Goal: Task Accomplishment & Management: Manage account settings

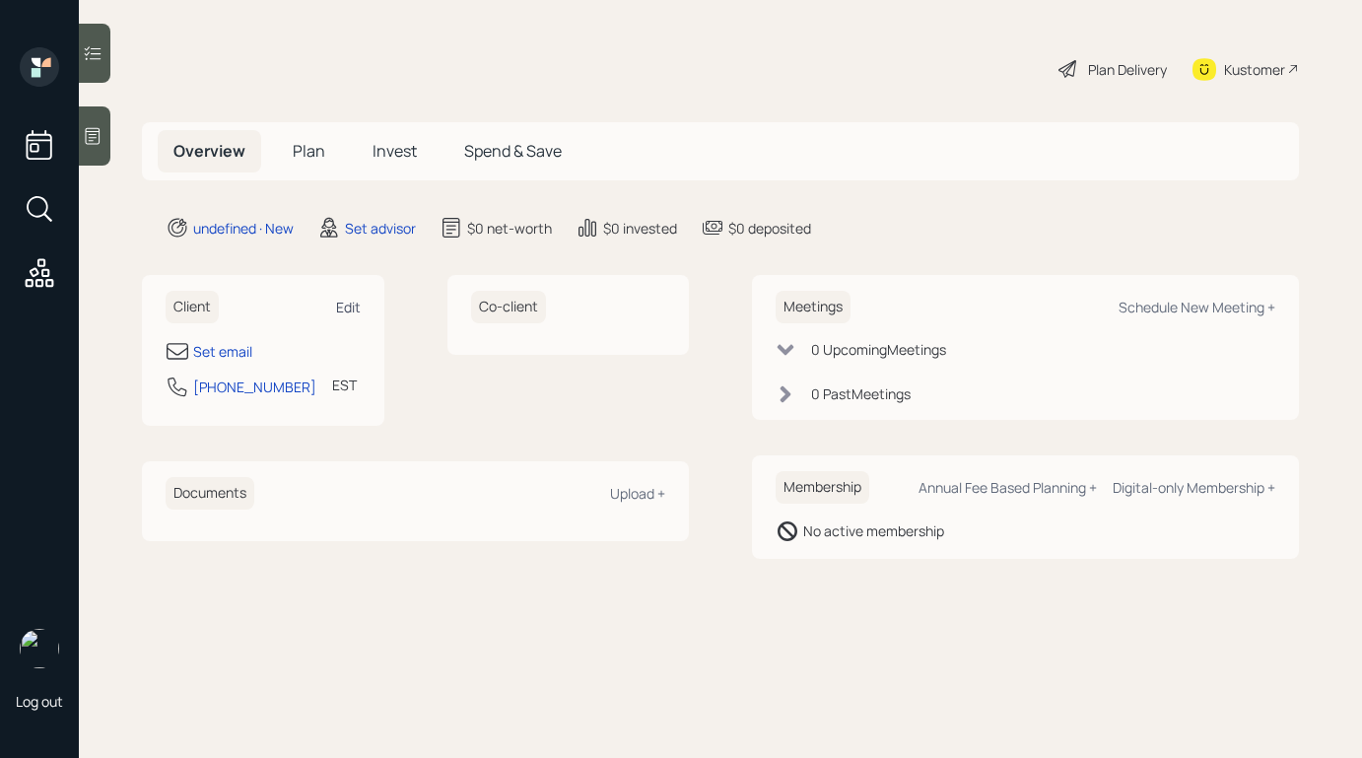
click at [349, 311] on div "Edit" at bounding box center [348, 307] width 25 height 19
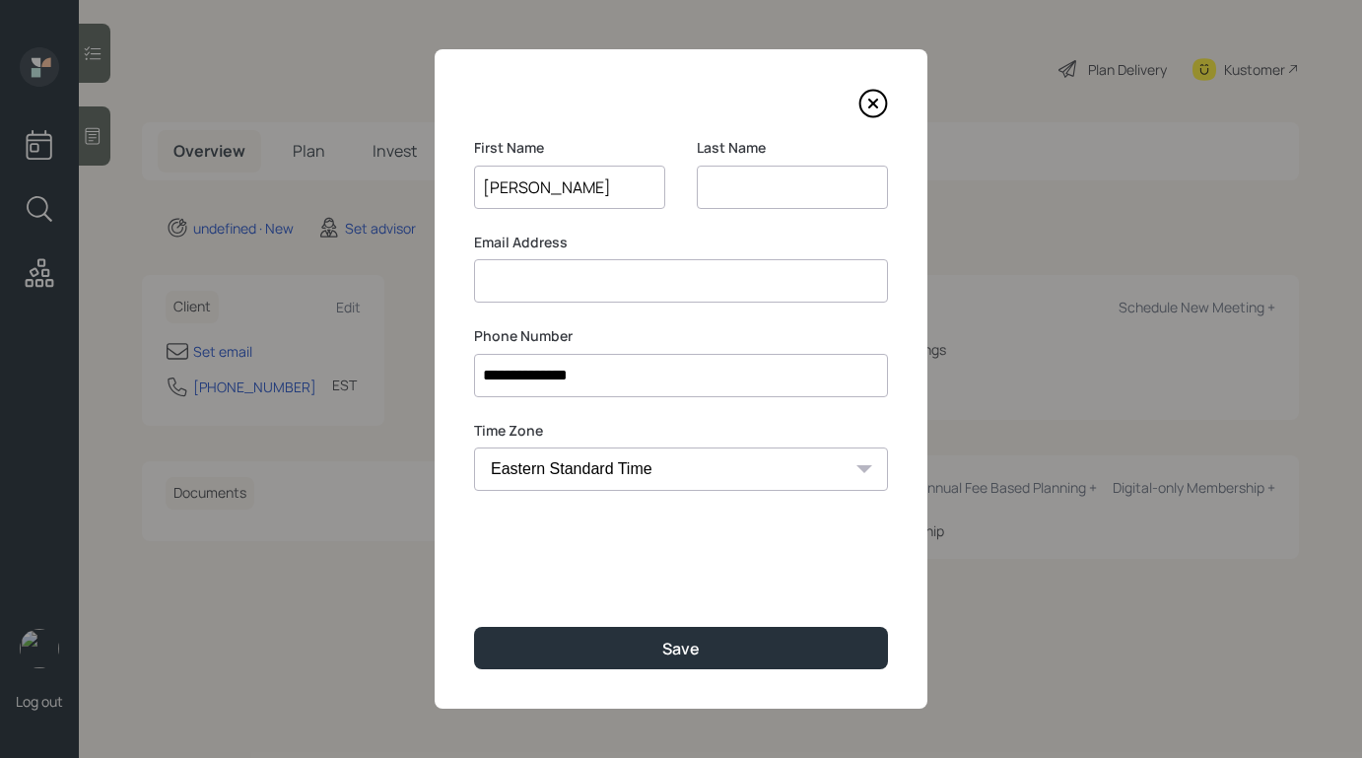
type input "[PERSON_NAME]"
click at [531, 284] on input at bounding box center [681, 280] width 414 height 43
paste input "[EMAIL_ADDRESS][DOMAIN_NAME]"
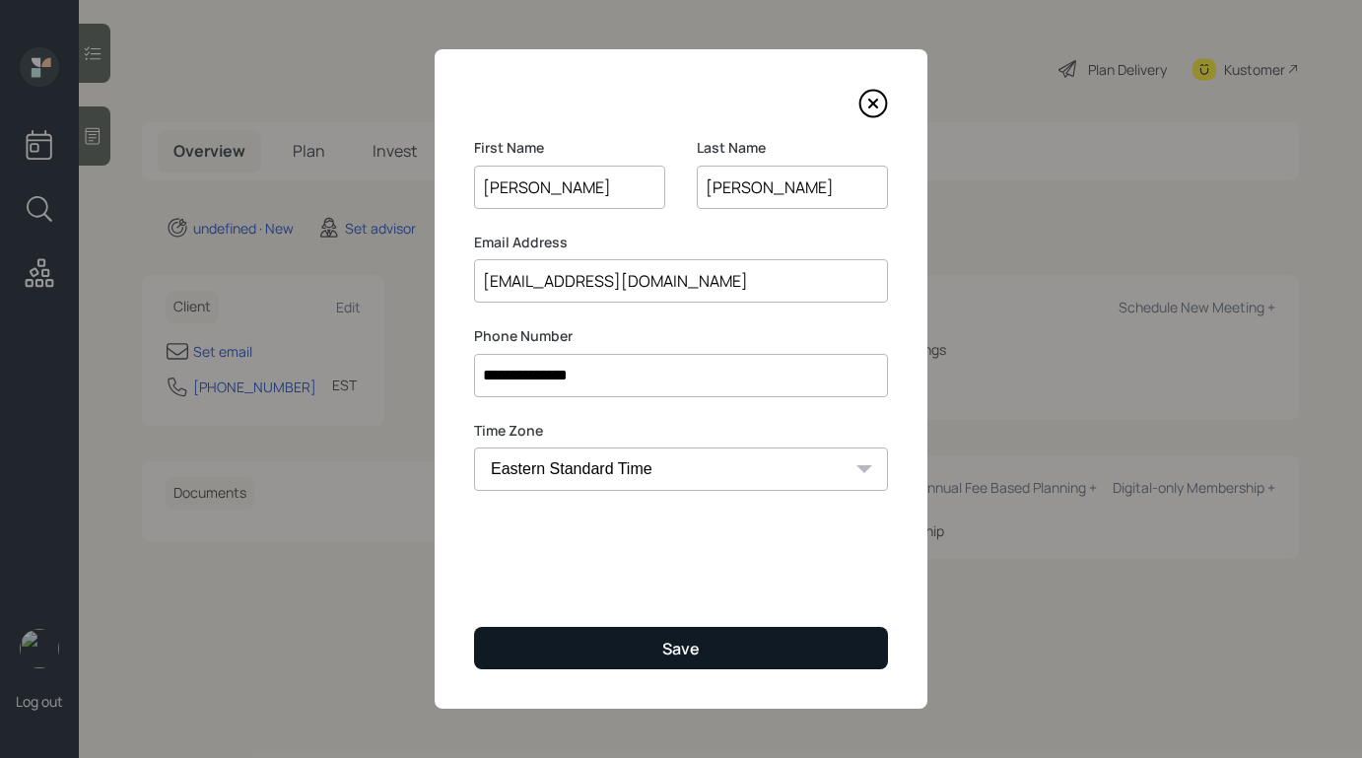
type input "[EMAIL_ADDRESS][DOMAIN_NAME]"
click at [639, 639] on button "Save" at bounding box center [681, 648] width 414 height 42
